Goal: Task Accomplishment & Management: Manage account settings

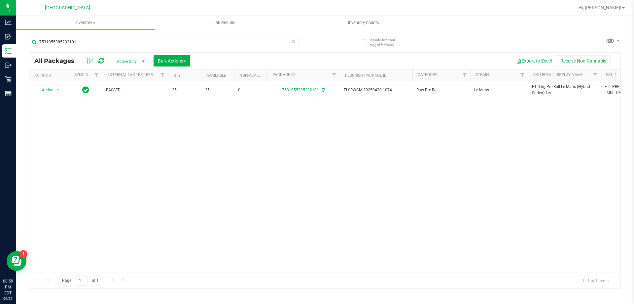
click at [268, 126] on div "Action Action Adjust qty Create package Edit attributes Global inventory Locate…" at bounding box center [324, 176] width 591 height 191
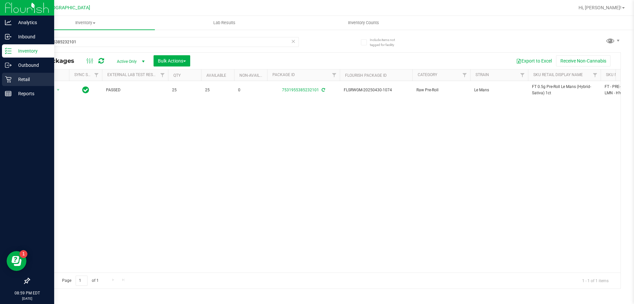
click at [12, 82] on p "Retail" at bounding box center [32, 79] width 40 height 8
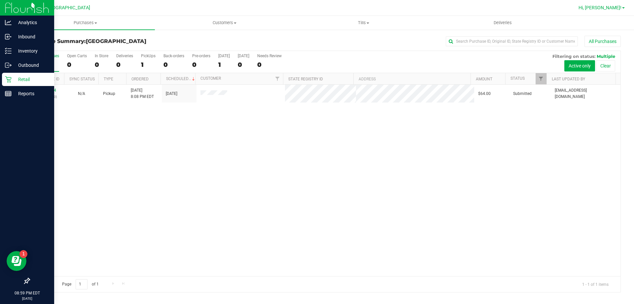
click at [612, 8] on span "Hi, [PERSON_NAME]!" at bounding box center [600, 7] width 43 height 5
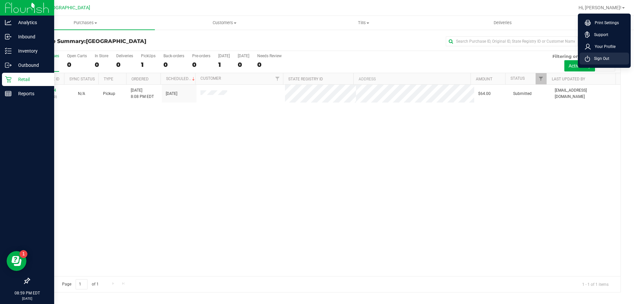
click at [603, 58] on span "Sign Out" at bounding box center [599, 58] width 19 height 7
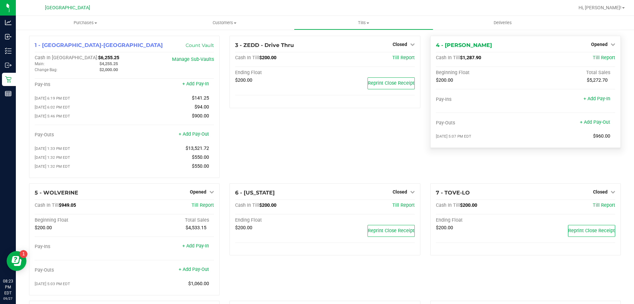
drag, startPoint x: 459, startPoint y: 56, endPoint x: 480, endPoint y: 57, distance: 20.5
click at [480, 57] on div "Cash In Till $1,287.90" at bounding box center [496, 58] width 120 height 6
copy span "1,287.90"
click at [259, 127] on div "3 - ZEDD - Drive Thru Closed Open Till Cash In Till $200.00 Till Report Ending …" at bounding box center [325, 109] width 201 height 147
drag, startPoint x: 254, startPoint y: 141, endPoint x: 286, endPoint y: 148, distance: 32.5
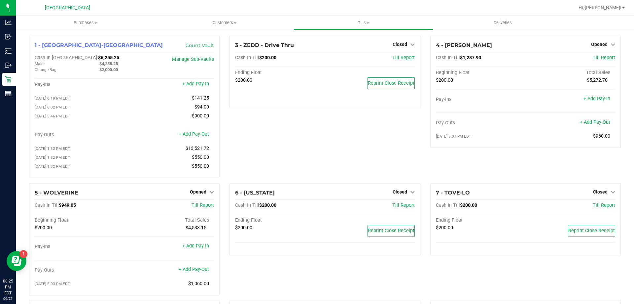
click at [254, 141] on div "3 - ZEDD - Drive Thru Closed Open Till Cash In Till $200.00 Till Report Ending …" at bounding box center [325, 109] width 201 height 147
click at [598, 44] on span "Opened" at bounding box center [599, 44] width 17 height 5
click at [591, 58] on link "Close Till" at bounding box center [600, 57] width 18 height 5
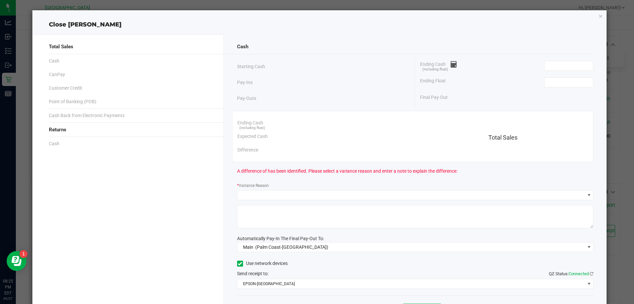
click at [570, 76] on div "Ending Float" at bounding box center [506, 82] width 173 height 17
click at [570, 78] on input at bounding box center [569, 82] width 49 height 9
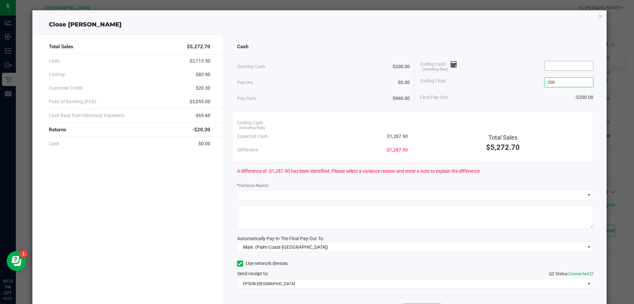
type input "$200.00"
click at [556, 66] on input at bounding box center [569, 65] width 49 height 9
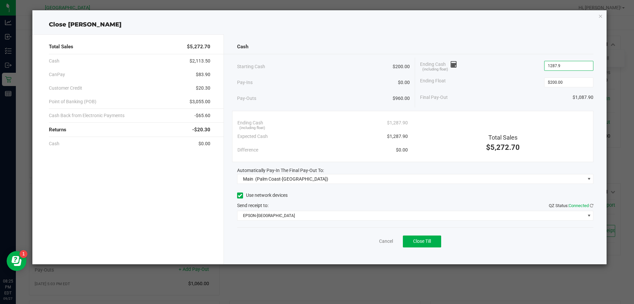
type input "$1,287.90"
click at [512, 89] on div "Ending Float $200.00" at bounding box center [506, 82] width 173 height 17
drag, startPoint x: 186, startPoint y: 195, endPoint x: 256, endPoint y: 201, distance: 69.7
click at [186, 195] on div "Total Sales $5,272.70 Cash $2,113.50 CanPay $83.90 Customer Credit $20.30 Point…" at bounding box center [128, 149] width 192 height 230
click at [414, 241] on span "Close Till" at bounding box center [422, 240] width 18 height 5
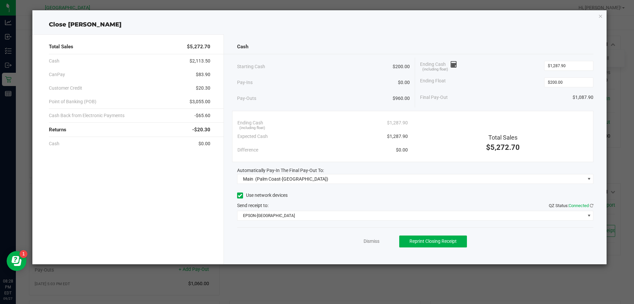
click at [369, 237] on div "Dismiss Reprint Closing Receipt" at bounding box center [415, 239] width 357 height 25
click at [370, 239] on link "Dismiss" at bounding box center [372, 241] width 16 height 7
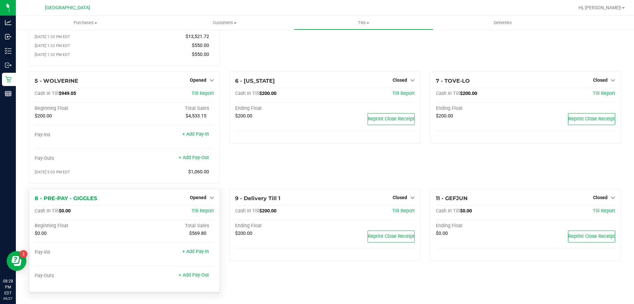
scroll to position [115, 0]
click at [197, 192] on div "8 - PRE-PAY - GIGGLES Opened Close Till Cash In Till $0.00 Till Report Beginnin…" at bounding box center [124, 240] width 191 height 103
click at [197, 196] on span "Opened" at bounding box center [198, 197] width 17 height 5
click at [200, 209] on link "Close Till" at bounding box center [199, 210] width 18 height 5
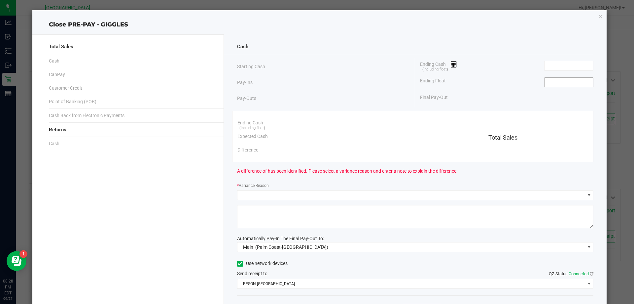
click at [560, 81] on input at bounding box center [569, 82] width 49 height 9
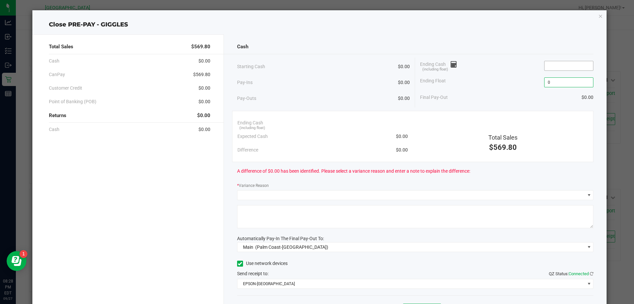
type input "$0.00"
click at [563, 66] on input at bounding box center [569, 65] width 49 height 9
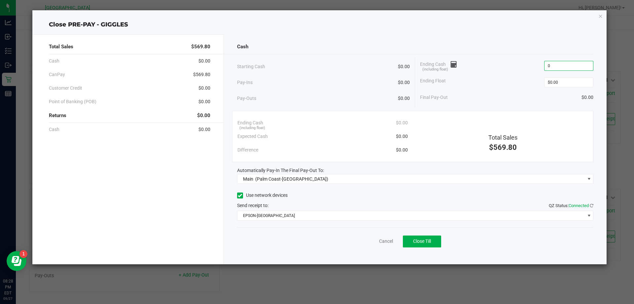
type input "$0.00"
click at [506, 85] on div "Ending Float $0.00" at bounding box center [506, 82] width 173 height 17
click at [193, 193] on div "Total Sales $569.80 Cash $0.00 CanPay $569.80 Customer Credit $0.00 Point of Ba…" at bounding box center [128, 149] width 192 height 230
click at [422, 241] on span "Close Till" at bounding box center [422, 240] width 18 height 5
click at [177, 233] on div "Total Sales $569.80 Cash $0.00 CanPay $569.80 Customer Credit $0.00 Point of Ba…" at bounding box center [128, 149] width 192 height 230
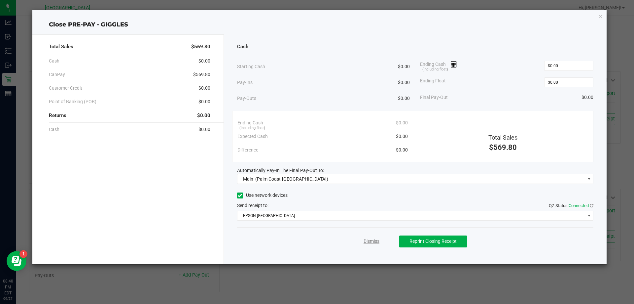
click at [378, 243] on link "Dismiss" at bounding box center [372, 241] width 16 height 7
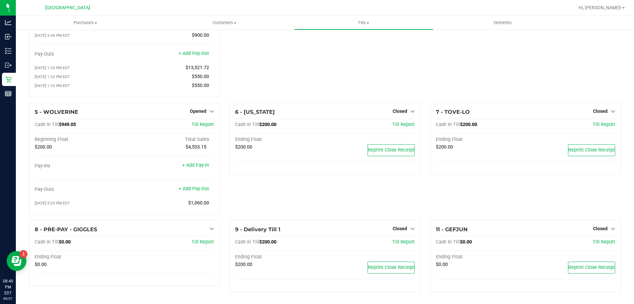
click at [333, 193] on div "6 - VERMONT Closed Open Till Cash In Till $200.00 Till Report Ending Float $200…" at bounding box center [325, 160] width 201 height 117
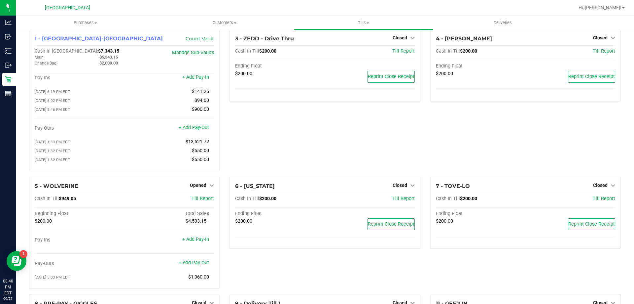
scroll to position [0, 0]
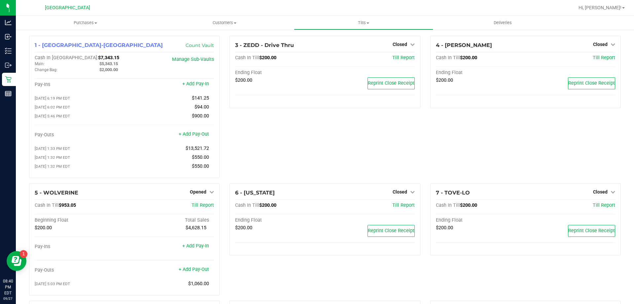
click at [275, 129] on div "3 - ZEDD - Drive Thru Closed Open Till Cash In Till $200.00 Till Report Ending …" at bounding box center [325, 109] width 201 height 147
click at [199, 194] on span "Opened" at bounding box center [198, 191] width 17 height 5
click at [259, 161] on div "3 - ZEDD - Drive Thru Closed Open Till Cash In Till $200.00 Till Report Ending …" at bounding box center [325, 109] width 201 height 147
click at [280, 164] on div "3 - ZEDD - Drive Thru Closed Open Till Cash In Till $200.00 Till Report Ending …" at bounding box center [325, 109] width 201 height 147
click at [272, 152] on div "3 - ZEDD - Drive Thru Closed Open Till Cash In Till $200.00 Till Report Ending …" at bounding box center [325, 109] width 201 height 147
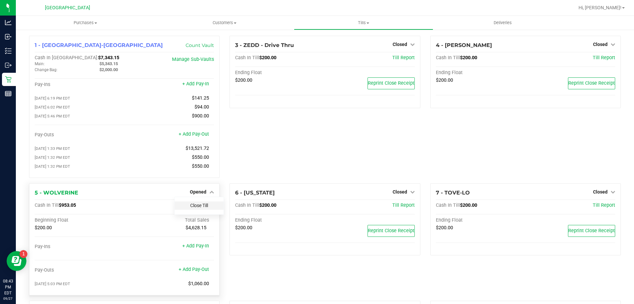
click at [205, 208] on link "Close Till" at bounding box center [199, 204] width 18 height 5
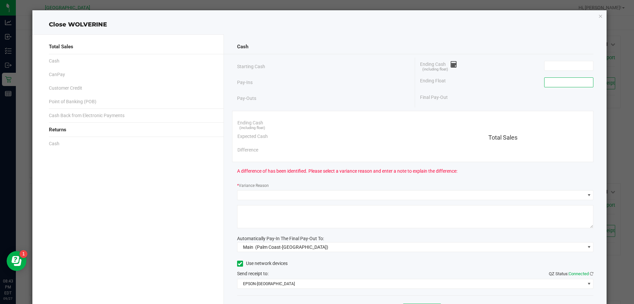
click at [559, 82] on input at bounding box center [569, 82] width 49 height 9
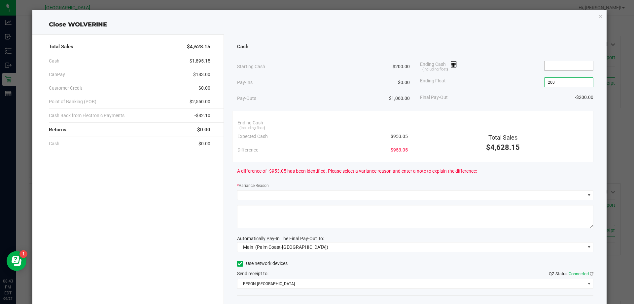
type input "$200.00"
click at [561, 67] on input at bounding box center [569, 65] width 49 height 9
click at [572, 66] on input at bounding box center [569, 65] width 49 height 9
type input "$956.05"
click at [557, 60] on div "Ending Cash (including float) $956.05" at bounding box center [506, 65] width 173 height 17
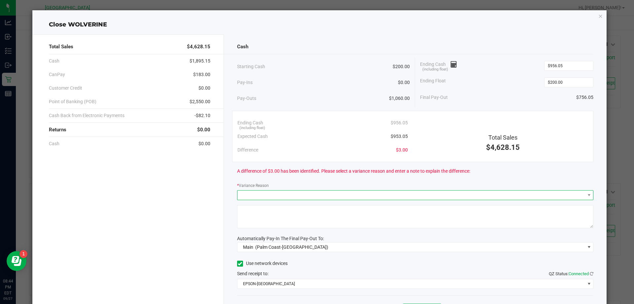
click at [253, 197] on span at bounding box center [412, 194] width 348 height 9
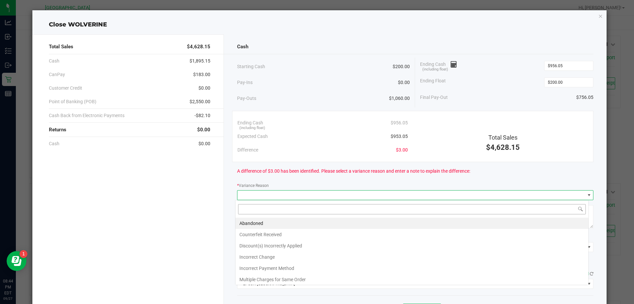
scroll to position [10, 353]
click at [255, 225] on li "Abandoned" at bounding box center [412, 222] width 353 height 11
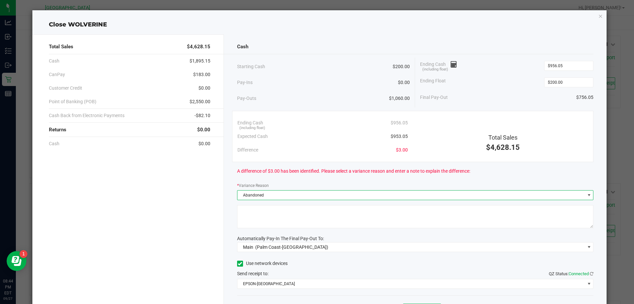
click at [259, 215] on textarea at bounding box center [415, 216] width 357 height 23
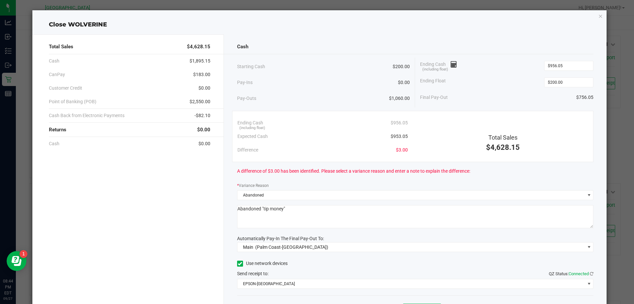
type textarea "Abandoned "tip money""
click at [341, 233] on div "Cash Starting Cash $200.00 Pay-Ins $0.00 Pay-Outs $1,060.00 Ending Cash (includ…" at bounding box center [415, 183] width 383 height 298
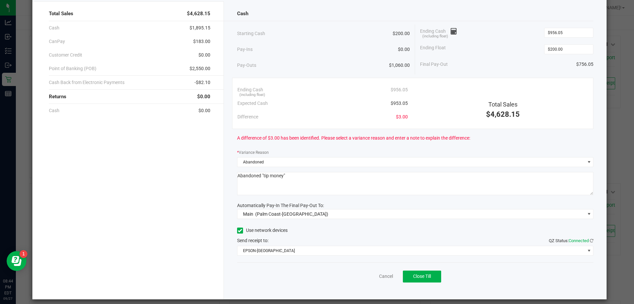
scroll to position [39, 0]
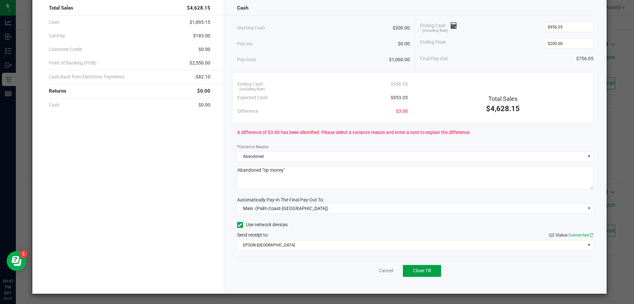
click at [415, 269] on span "Close Till" at bounding box center [422, 270] width 18 height 5
click at [364, 269] on link "Dismiss" at bounding box center [372, 270] width 16 height 7
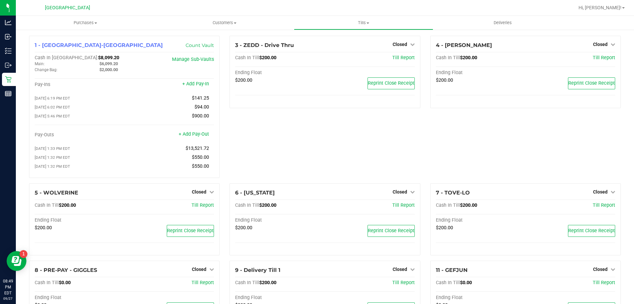
click at [293, 147] on div "3 - ZEDD - Drive Thru Closed Open Till Cash In Till $200.00 Till Report Ending …" at bounding box center [325, 109] width 201 height 147
click at [306, 140] on div "3 - ZEDD - Drive Thru Closed Open Till Cash In Till $200.00 Till Report Ending …" at bounding box center [325, 109] width 201 height 147
click at [301, 149] on div "3 - ZEDD - Drive Thru Closed Open Till Cash In Till $200.00 Till Report Ending …" at bounding box center [325, 109] width 201 height 147
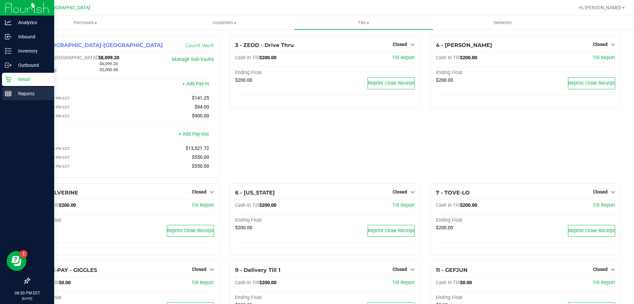
click at [10, 96] on rect at bounding box center [8, 93] width 6 height 5
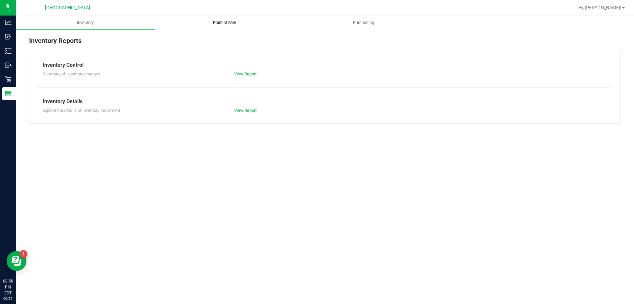
click at [229, 26] on uib-tab-heading "Point of Sale" at bounding box center [224, 22] width 138 height 13
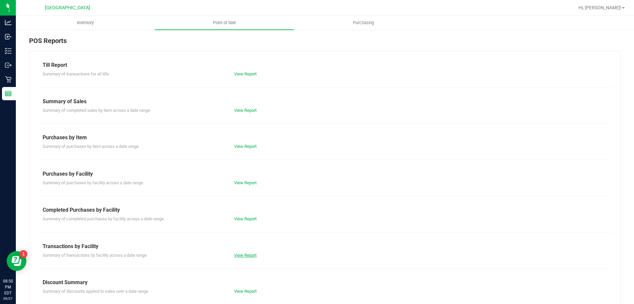
click at [241, 255] on link "View Report" at bounding box center [245, 254] width 22 height 5
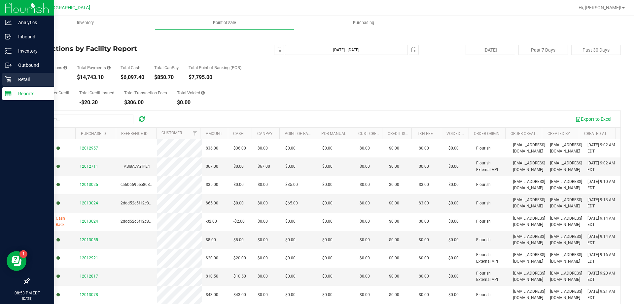
click at [10, 79] on icon at bounding box center [8, 79] width 7 height 7
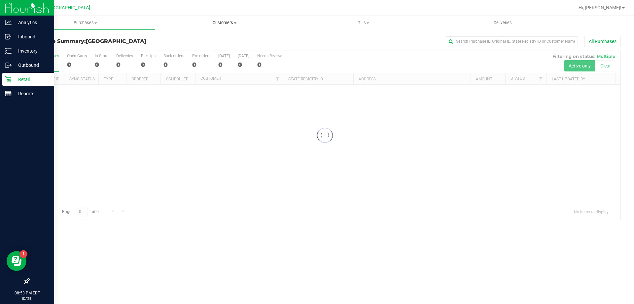
click at [235, 22] on span at bounding box center [235, 22] width 3 height 1
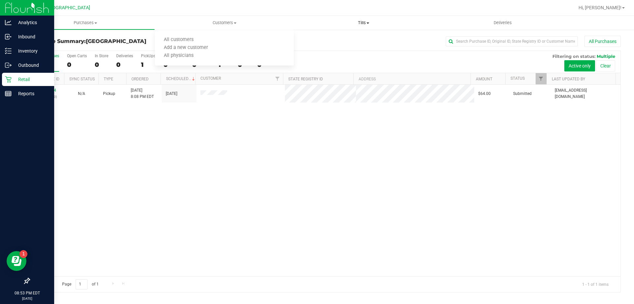
click at [367, 27] on uib-tab-heading "Tills Manage tills Reconcile e-payments" at bounding box center [363, 22] width 138 height 13
click at [330, 39] on span "Manage tills" at bounding box center [316, 40] width 45 height 6
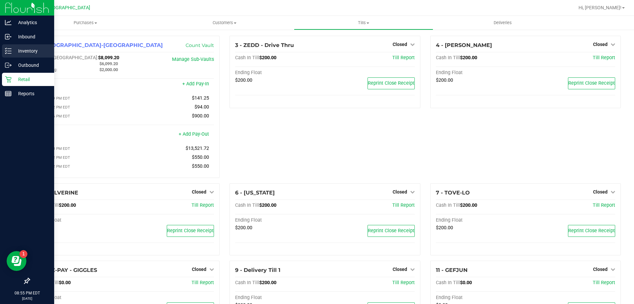
click at [15, 48] on p "Inventory" at bounding box center [32, 51] width 40 height 8
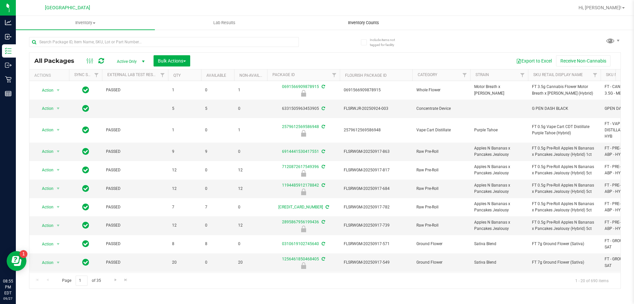
click at [368, 21] on span "Inventory Counts" at bounding box center [363, 23] width 49 height 6
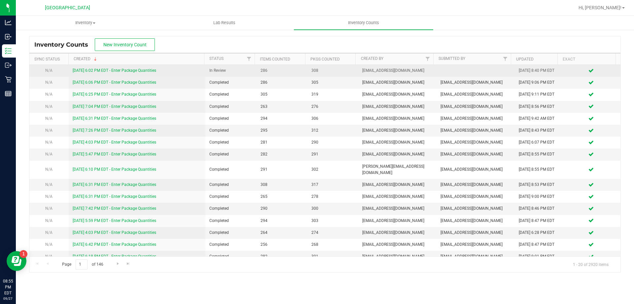
click at [112, 72] on link "9/27/25 6:02 PM EDT - Enter Package Quantities" at bounding box center [115, 70] width 84 height 5
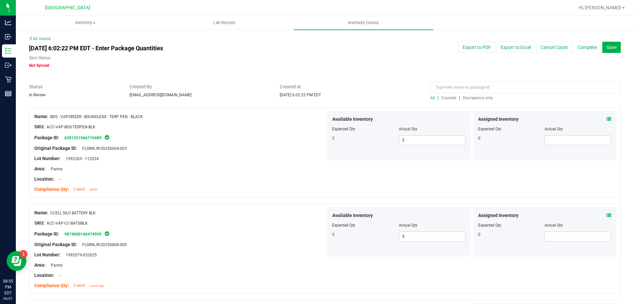
click at [472, 97] on span "Discrepancy only" at bounding box center [478, 97] width 30 height 5
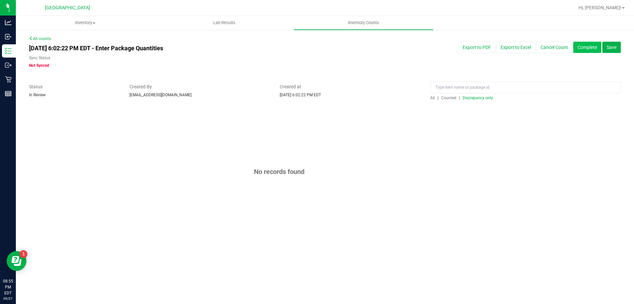
click at [594, 48] on button "Complete" at bounding box center [587, 47] width 28 height 11
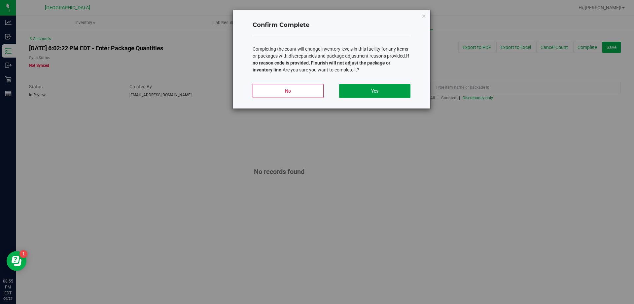
click at [388, 91] on button "Yes" at bounding box center [374, 91] width 71 height 14
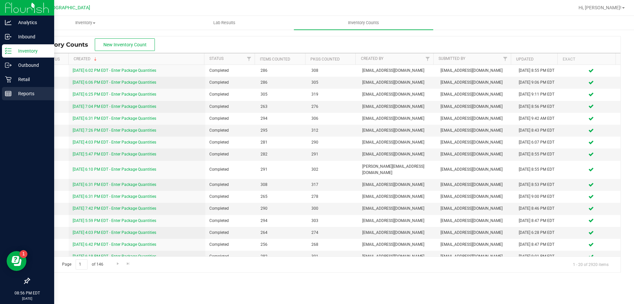
click at [16, 92] on p "Reports" at bounding box center [32, 94] width 40 height 8
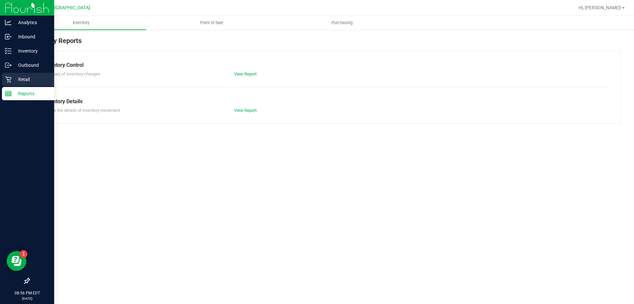
click at [14, 77] on p "Retail" at bounding box center [32, 79] width 40 height 8
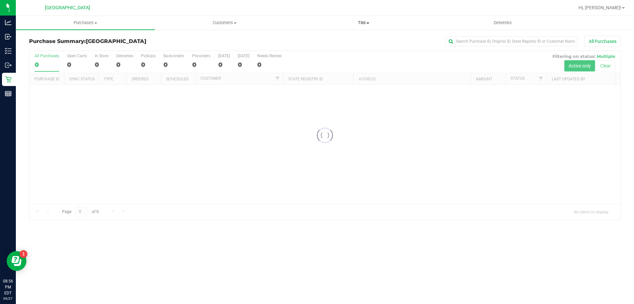
click at [371, 20] on span "Tills" at bounding box center [363, 23] width 138 height 6
click at [320, 45] on span "Reconcile e-payments" at bounding box center [327, 48] width 66 height 6
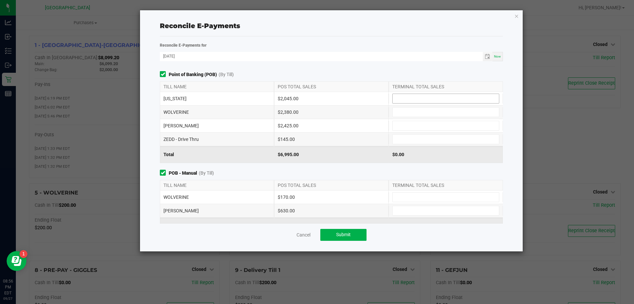
click at [409, 95] on input at bounding box center [446, 98] width 106 height 9
type input "$2,045.00"
click at [404, 113] on input at bounding box center [446, 111] width 106 height 9
type input "$2,380.00"
click at [413, 123] on input at bounding box center [446, 125] width 106 height 9
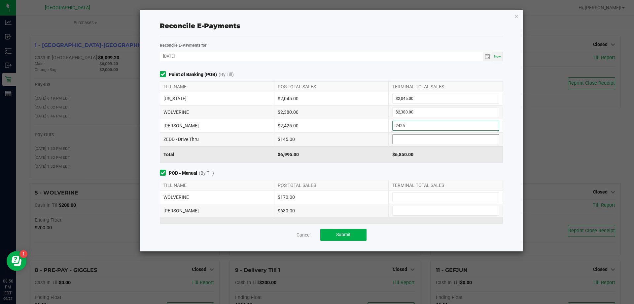
type input "$2,425.00"
click at [421, 135] on input at bounding box center [446, 138] width 106 height 9
type input "$145.00"
click at [411, 172] on span "POB - Manual (By Till)" at bounding box center [331, 172] width 343 height 7
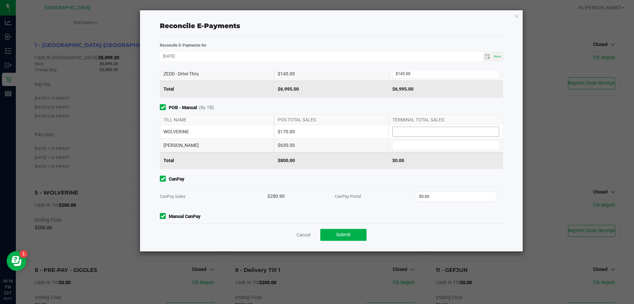
scroll to position [66, 0]
click at [403, 131] on input at bounding box center [446, 130] width 106 height 9
type input "$170.00"
click at [401, 147] on input at bounding box center [446, 144] width 106 height 9
type input "$630.00"
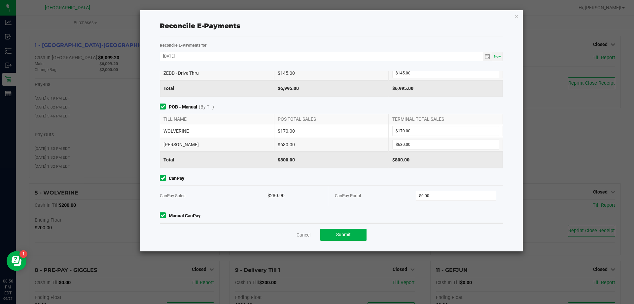
click at [394, 183] on div "CanPay CanPay Sales $280.90 CanPay Portal $0.00" at bounding box center [331, 190] width 353 height 31
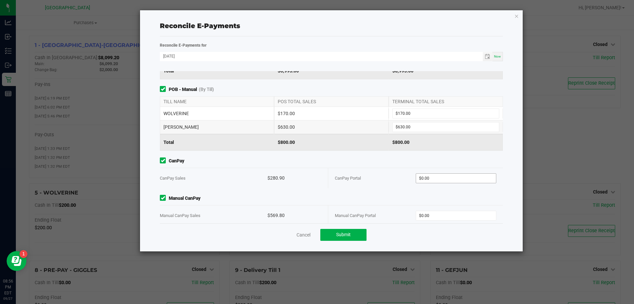
scroll to position [92, 0]
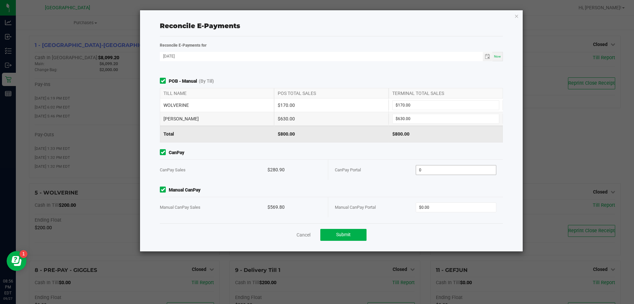
click at [441, 169] on input "0" at bounding box center [456, 169] width 80 height 9
type input "$280.90"
click at [437, 200] on div "Manual CanPay Portal $0.00" at bounding box center [416, 207] width 162 height 20
click at [437, 203] on input "0" at bounding box center [456, 206] width 80 height 9
type input "$569.80"
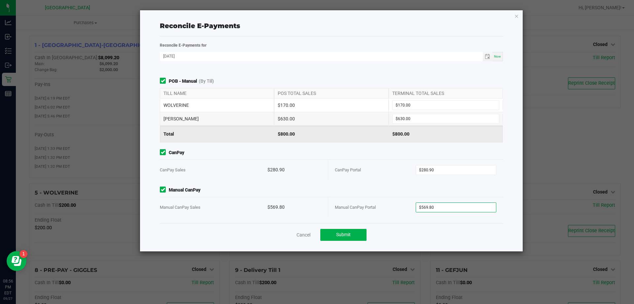
click at [453, 228] on div "Cancel Submit" at bounding box center [331, 234] width 343 height 23
click at [337, 236] on span "Submit" at bounding box center [343, 234] width 15 height 5
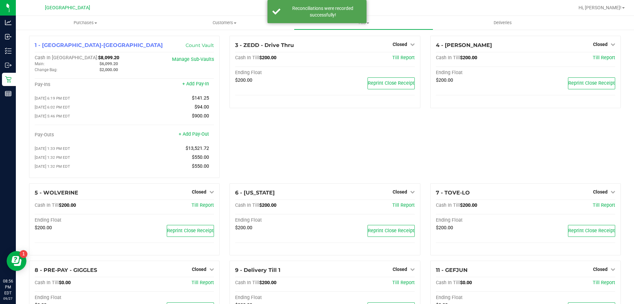
click at [431, 145] on div "4 - YIRUMA Closed Open Till Cash In Till $200.00 Till Report Ending Float $200.…" at bounding box center [525, 109] width 201 height 147
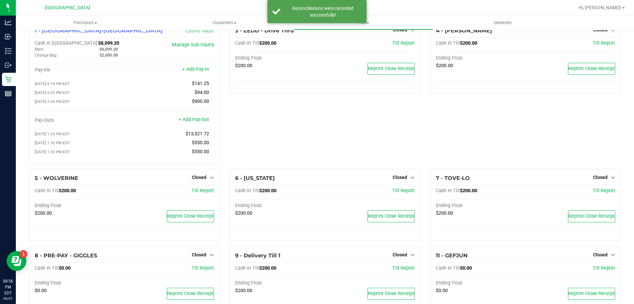
scroll to position [0, 0]
